Goal: Navigation & Orientation: Find specific page/section

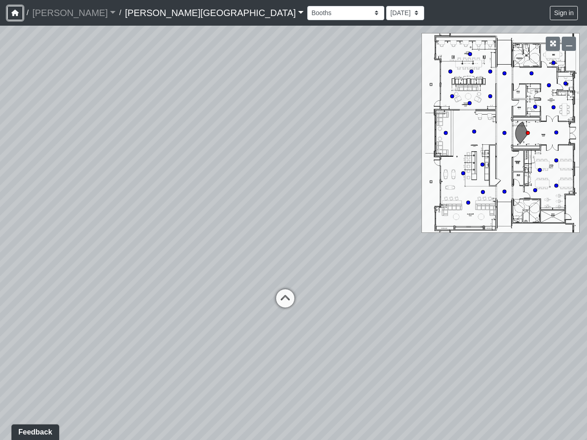
click at [15, 13] on icon "button" at bounding box center [14, 13] width 7 height 6
click at [564, 13] on button "Sign in" at bounding box center [564, 13] width 28 height 14
click at [552, 44] on icon "button" at bounding box center [553, 43] width 6 height 6
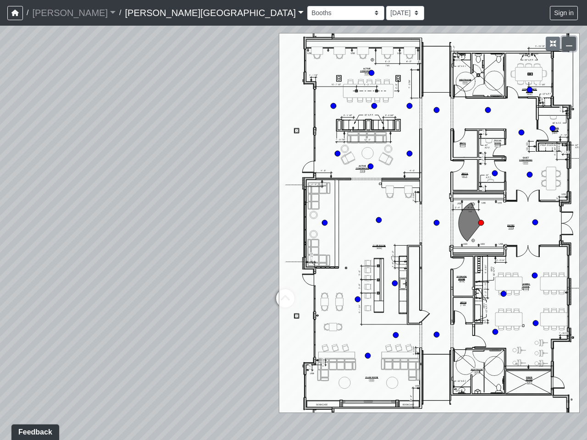
click at [568, 44] on icon "button" at bounding box center [569, 43] width 6 height 6
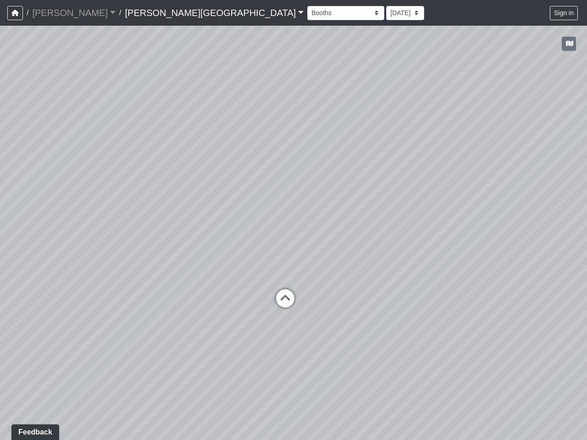
click at [285, 298] on icon at bounding box center [284, 302] width 27 height 27
select select "fhSDUKkkJCf45yZWF6wqxq"
